Goal: Use online tool/utility: Use online tool/utility

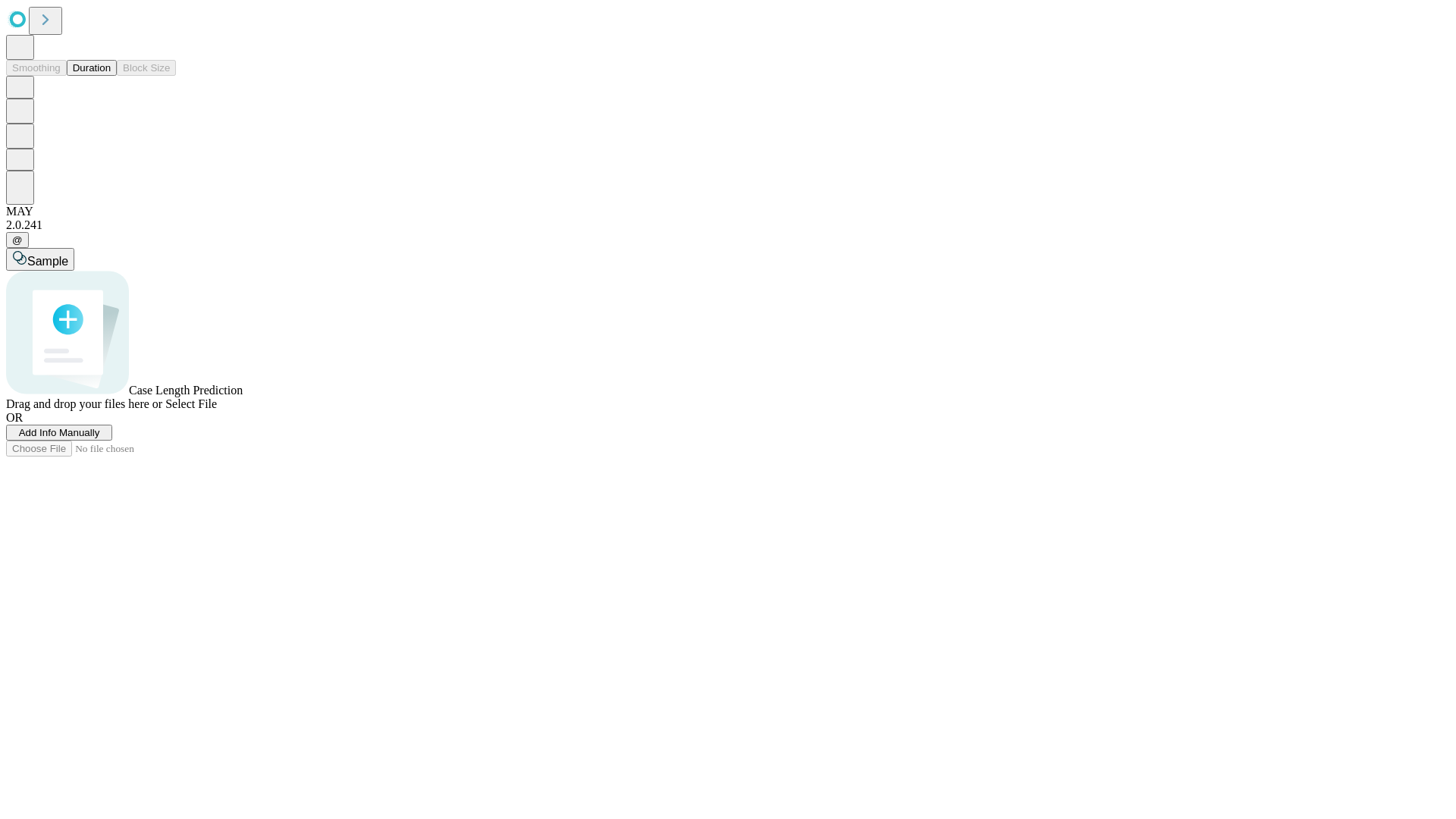
click at [111, 76] on button "Duration" at bounding box center [91, 68] width 50 height 16
click at [217, 410] on span "Select File" at bounding box center [191, 403] width 51 height 13
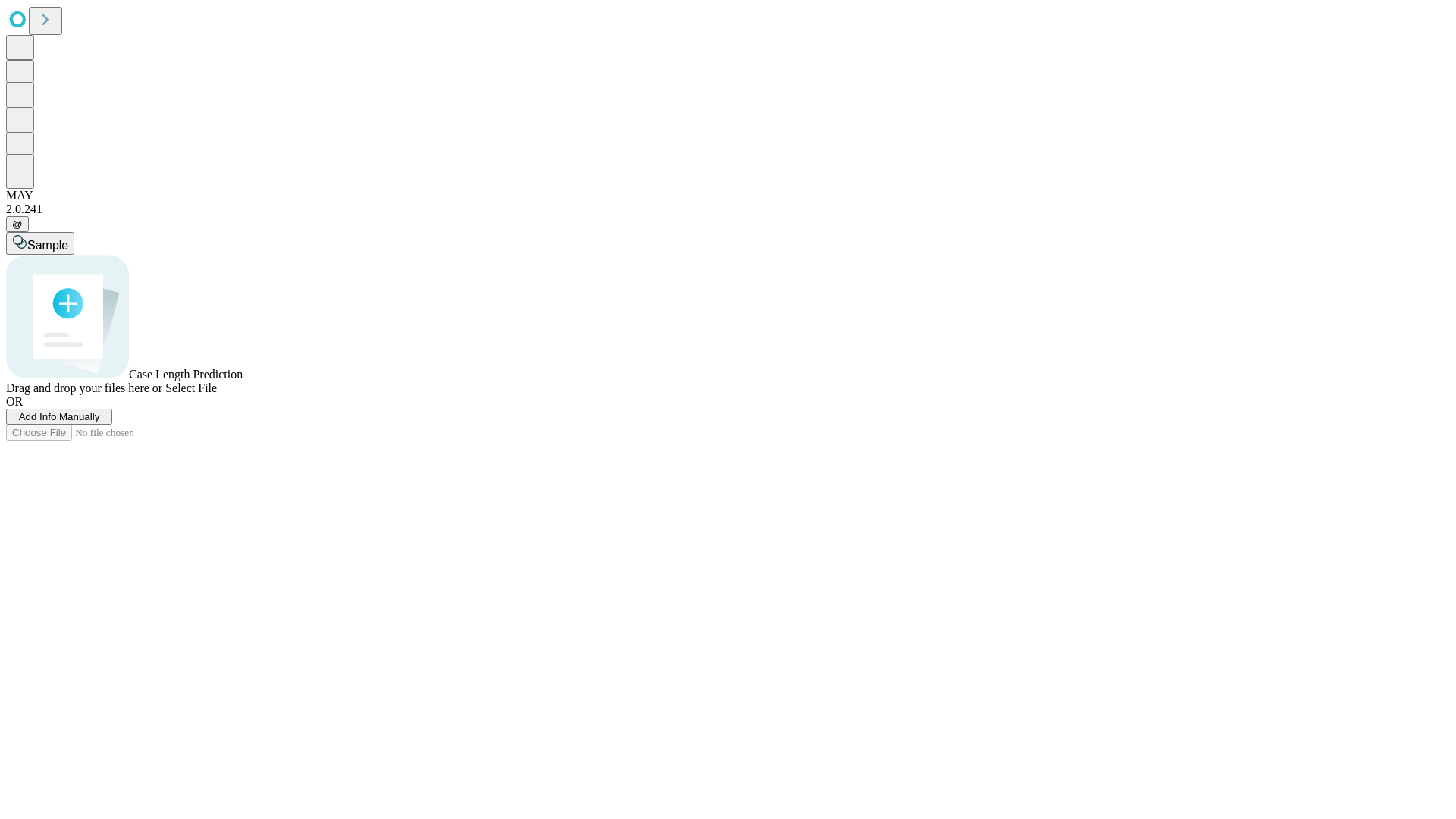
click at [217, 394] on span "Select File" at bounding box center [191, 387] width 51 height 13
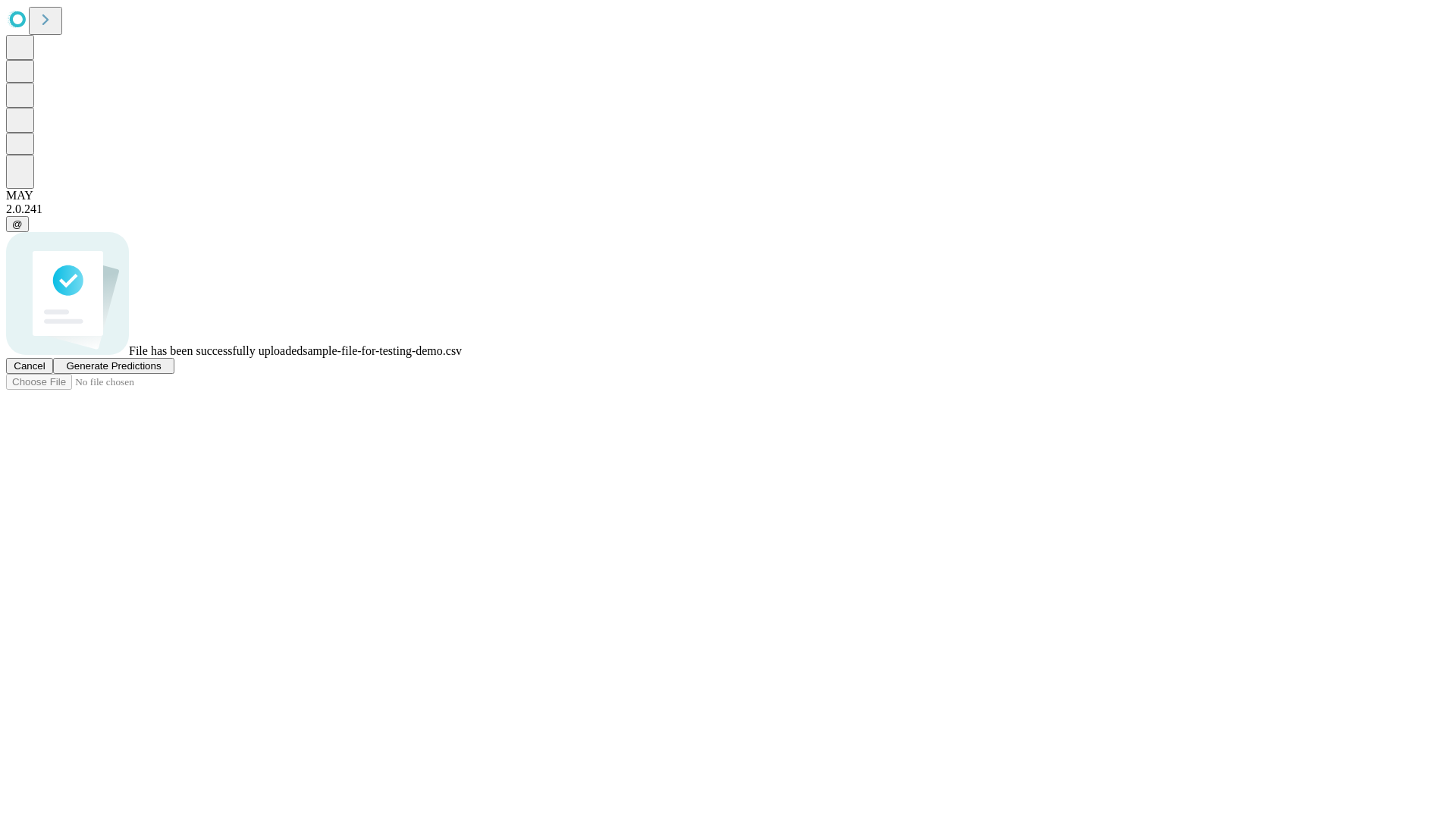
click at [161, 371] on span "Generate Predictions" at bounding box center [113, 366] width 94 height 12
